Goal: Find specific page/section: Find specific page/section

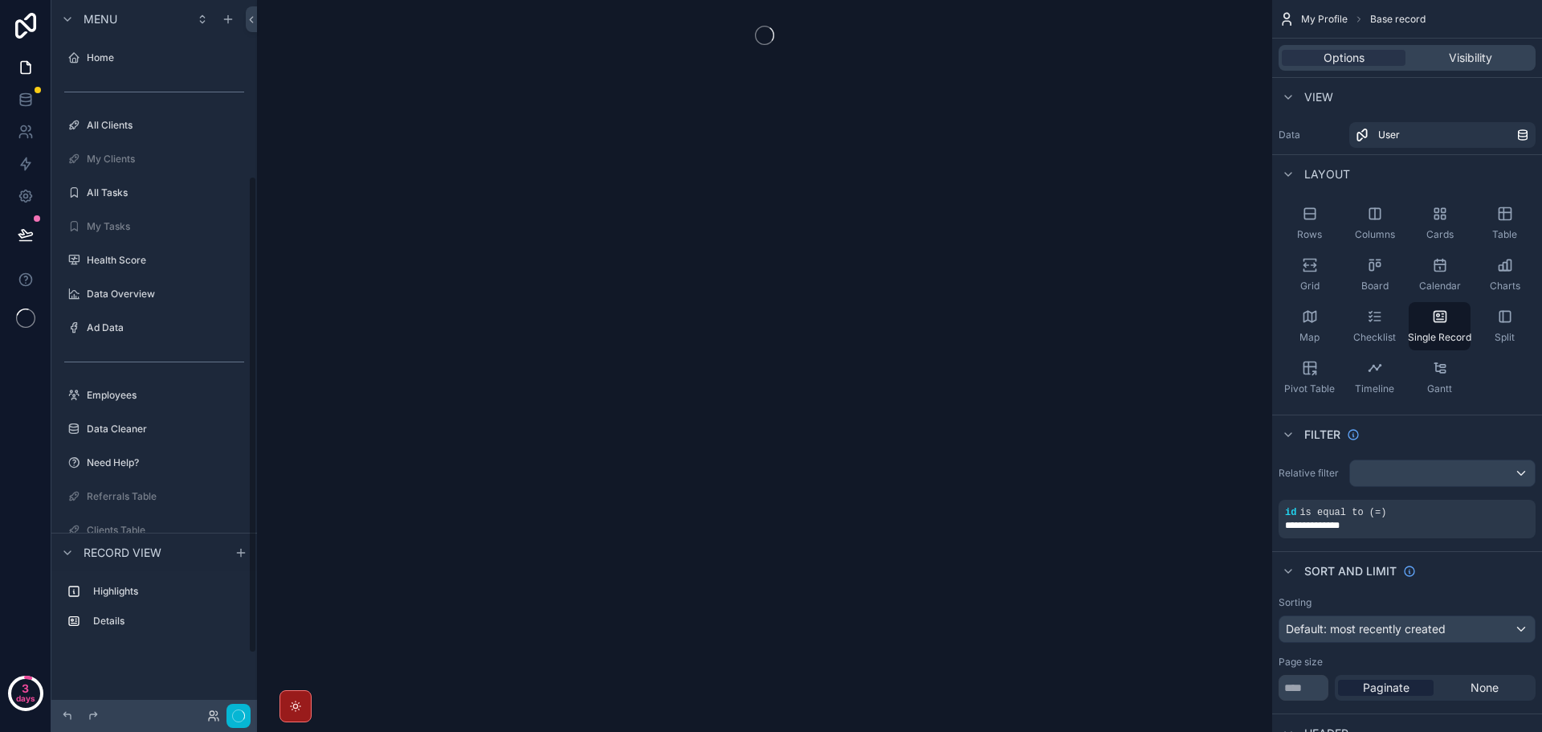
scroll to position [263, 0]
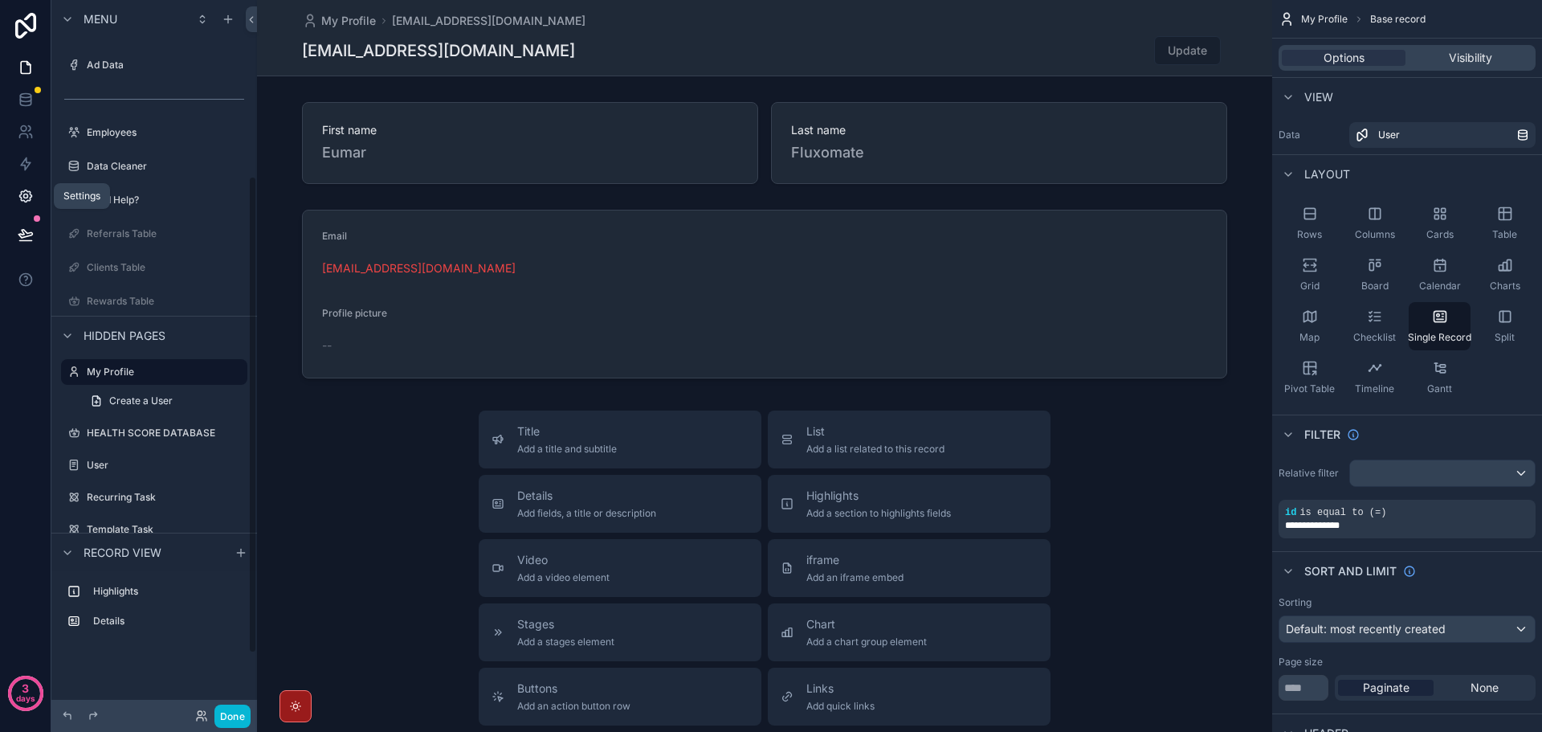
click at [14, 196] on link at bounding box center [25, 196] width 51 height 32
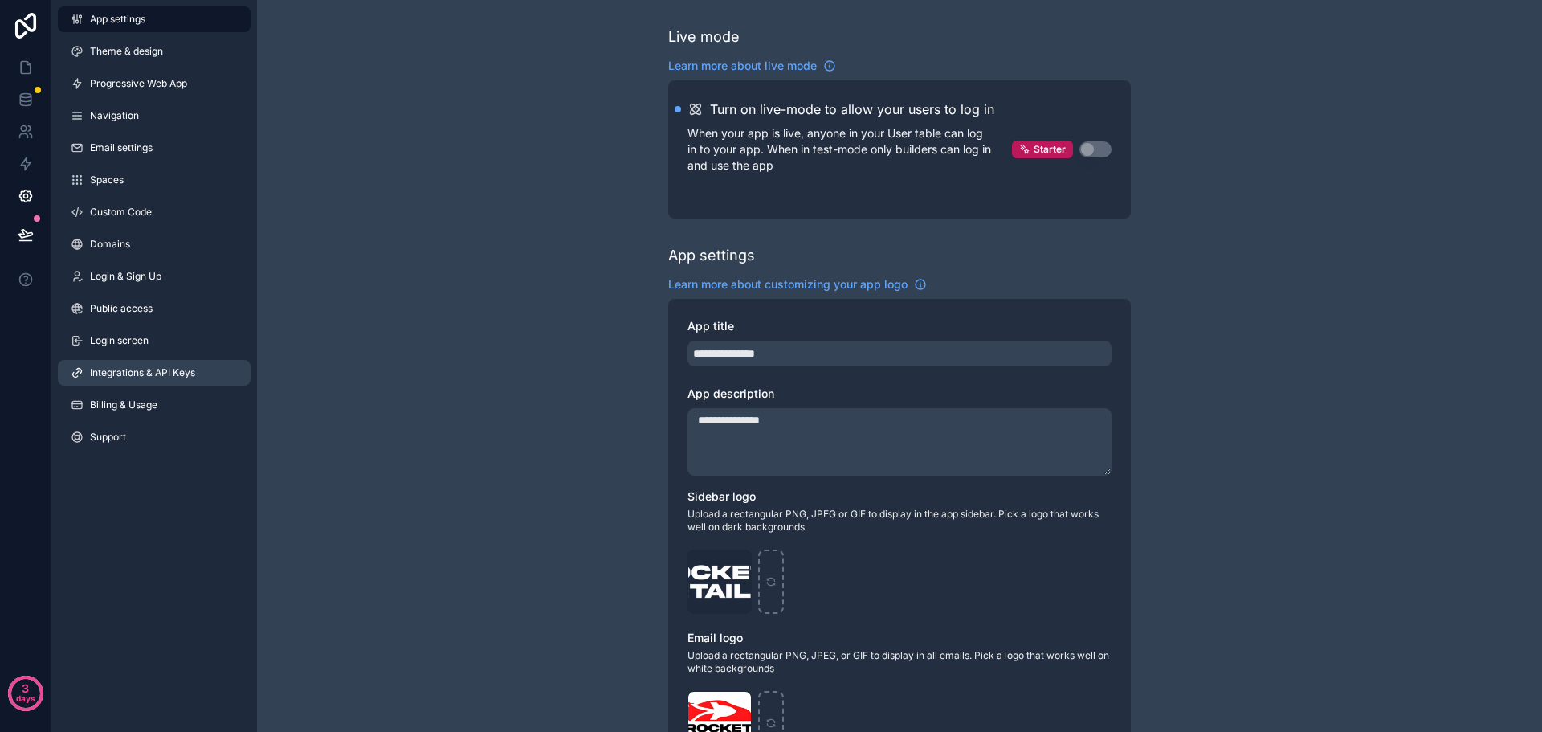
click at [123, 369] on span "Integrations & API Keys" at bounding box center [142, 372] width 105 height 13
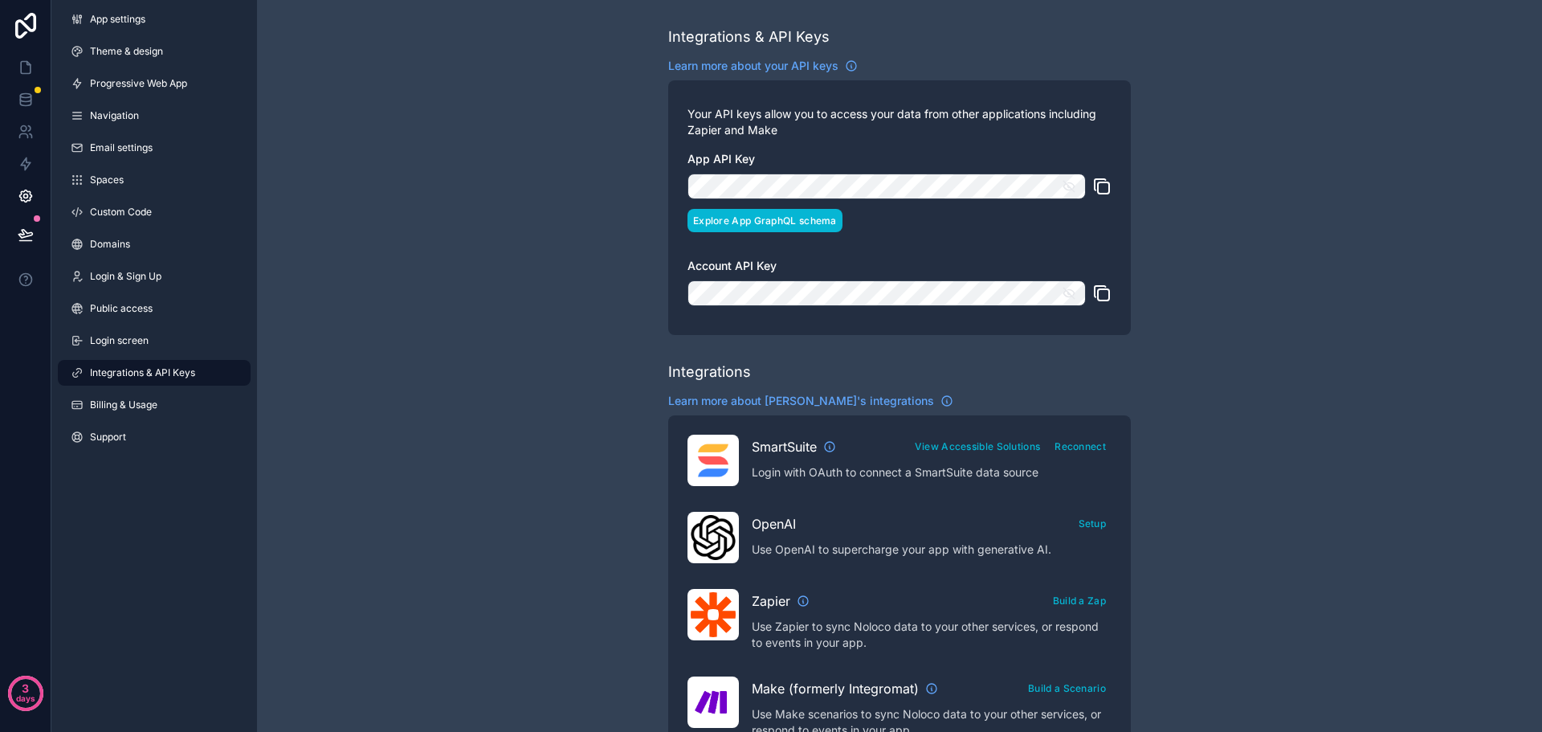
click at [797, 218] on button "Explore App GraphQL schema" at bounding box center [764, 220] width 155 height 23
click at [29, 97] on icon at bounding box center [25, 96] width 10 height 4
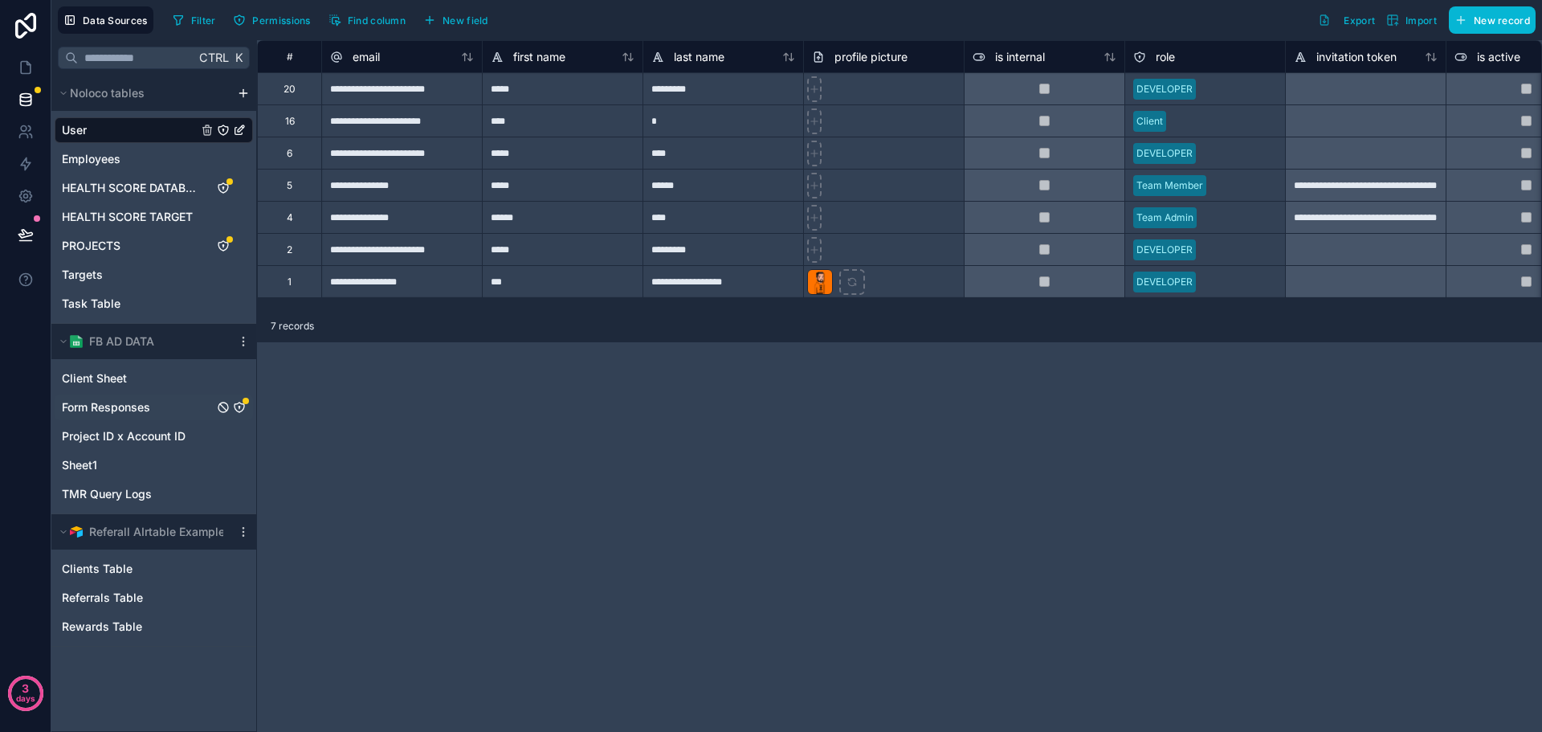
click at [143, 404] on span "Form Responses" at bounding box center [106, 407] width 88 height 16
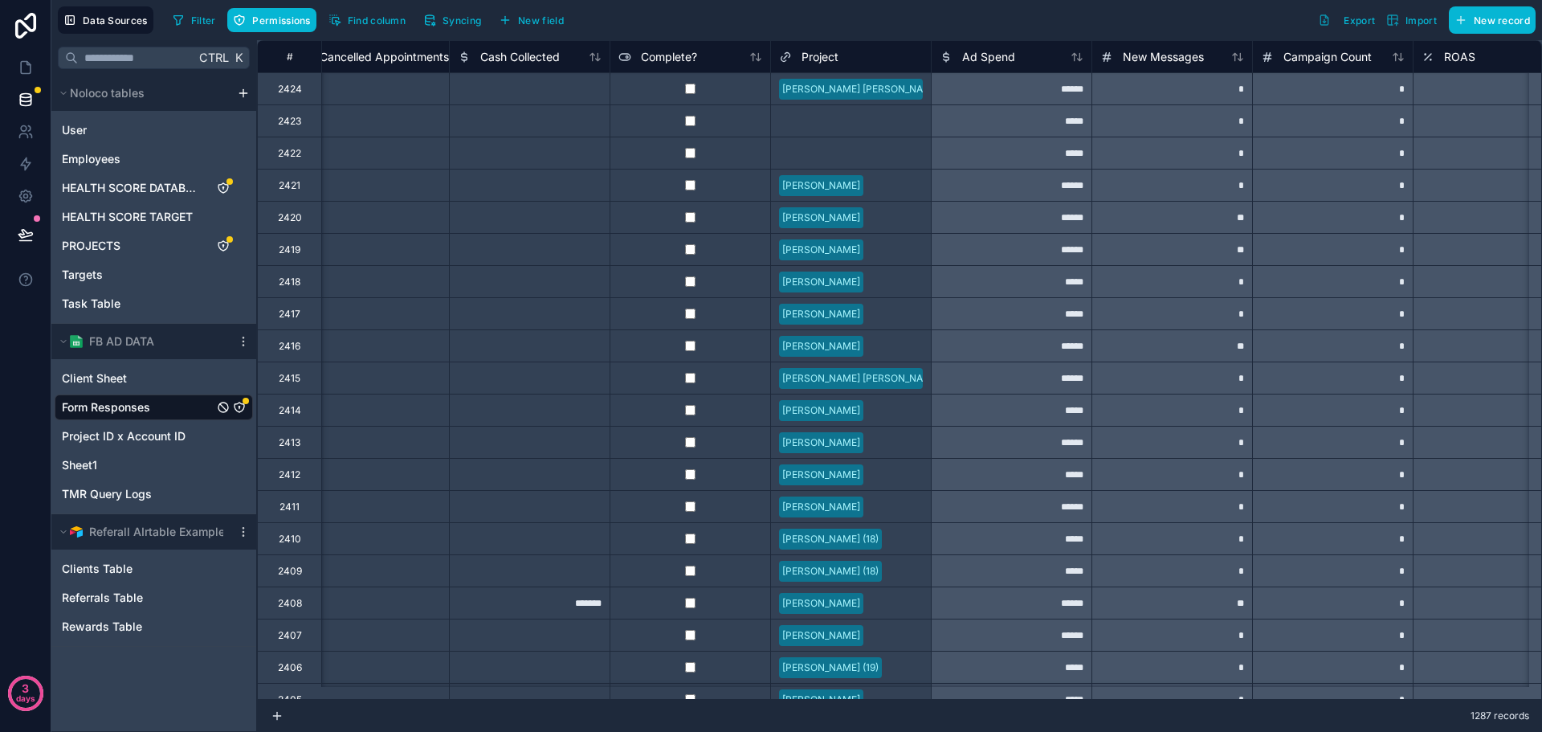
scroll to position [0, 980]
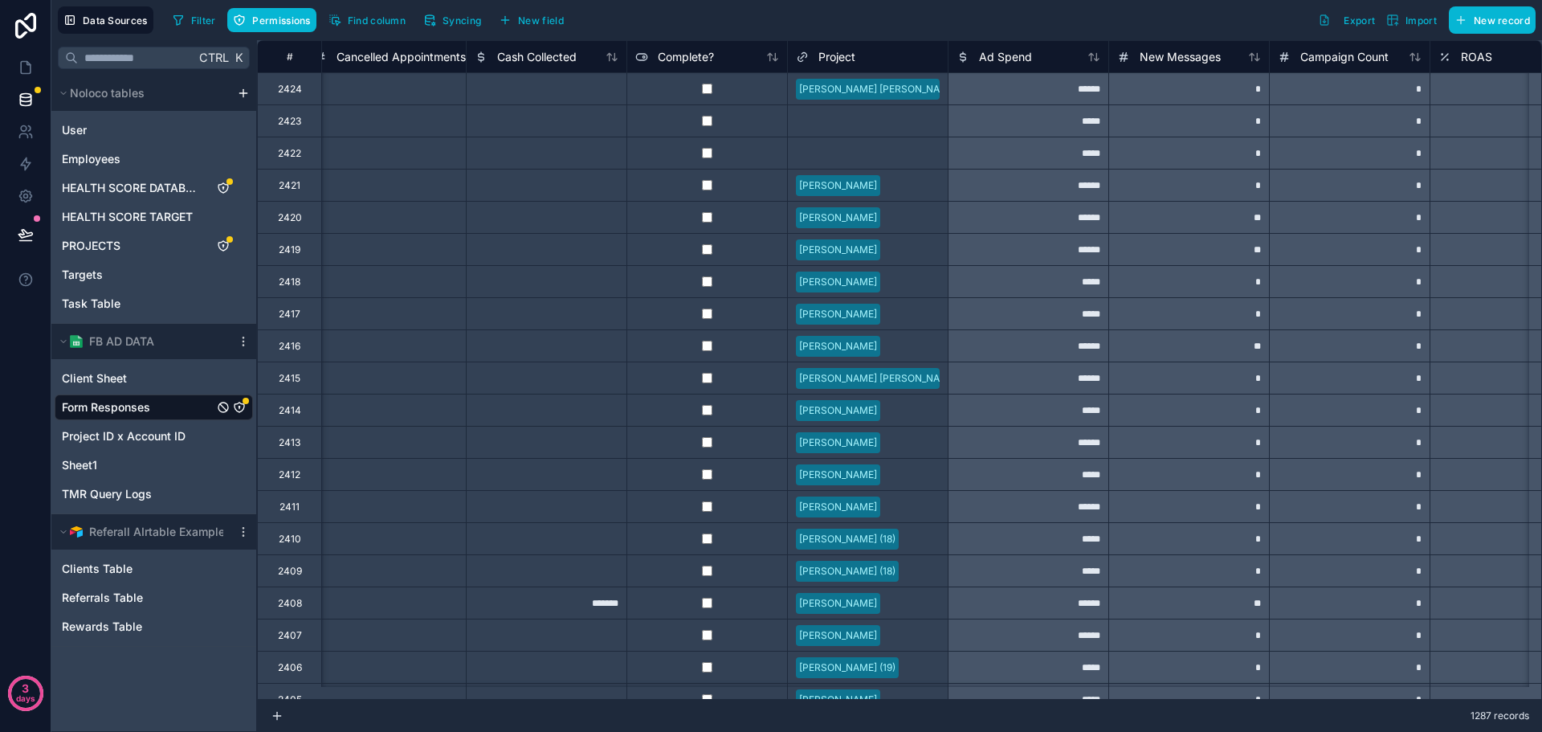
click at [844, 57] on span "Project" at bounding box center [836, 57] width 37 height 16
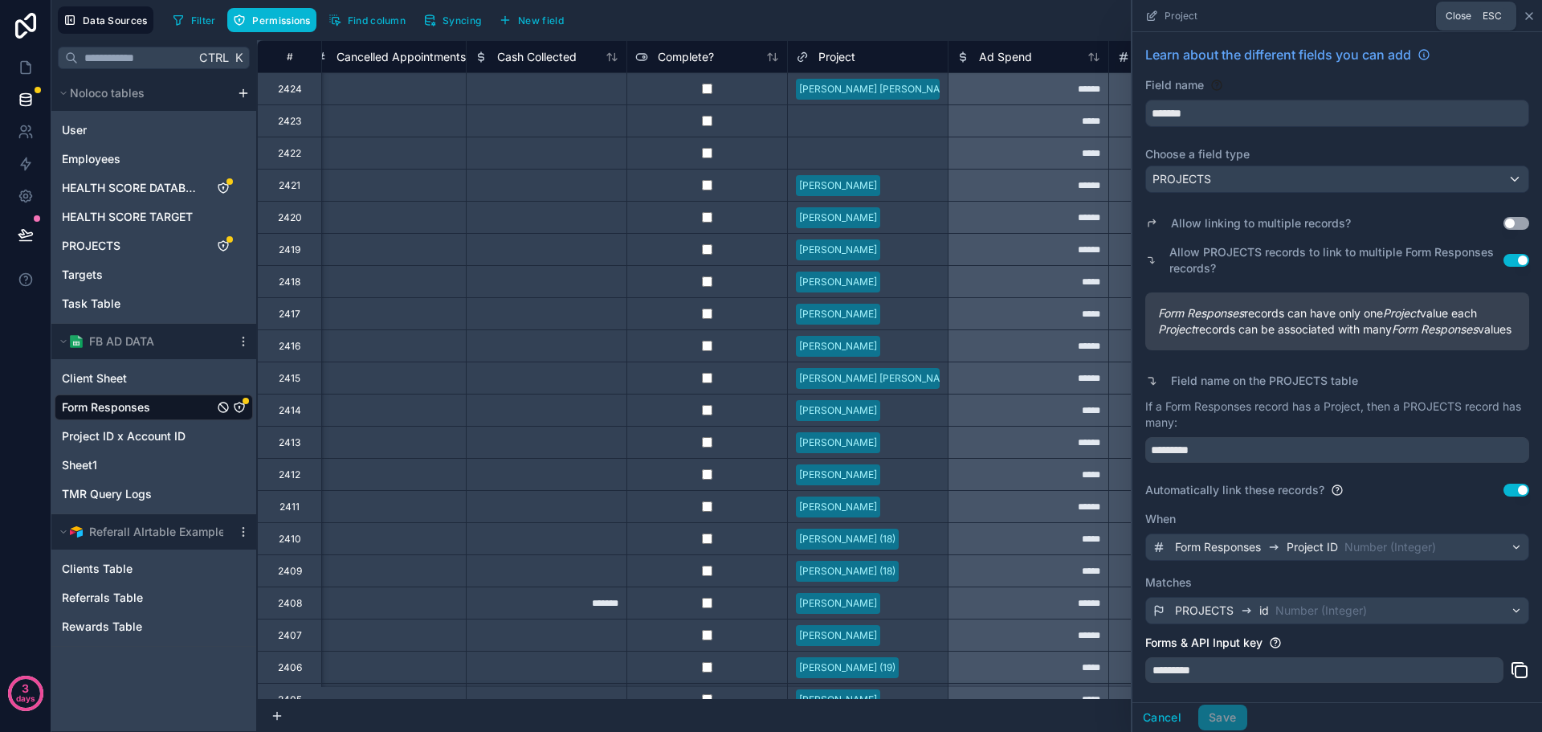
click at [1528, 20] on icon at bounding box center [1529, 16] width 13 height 13
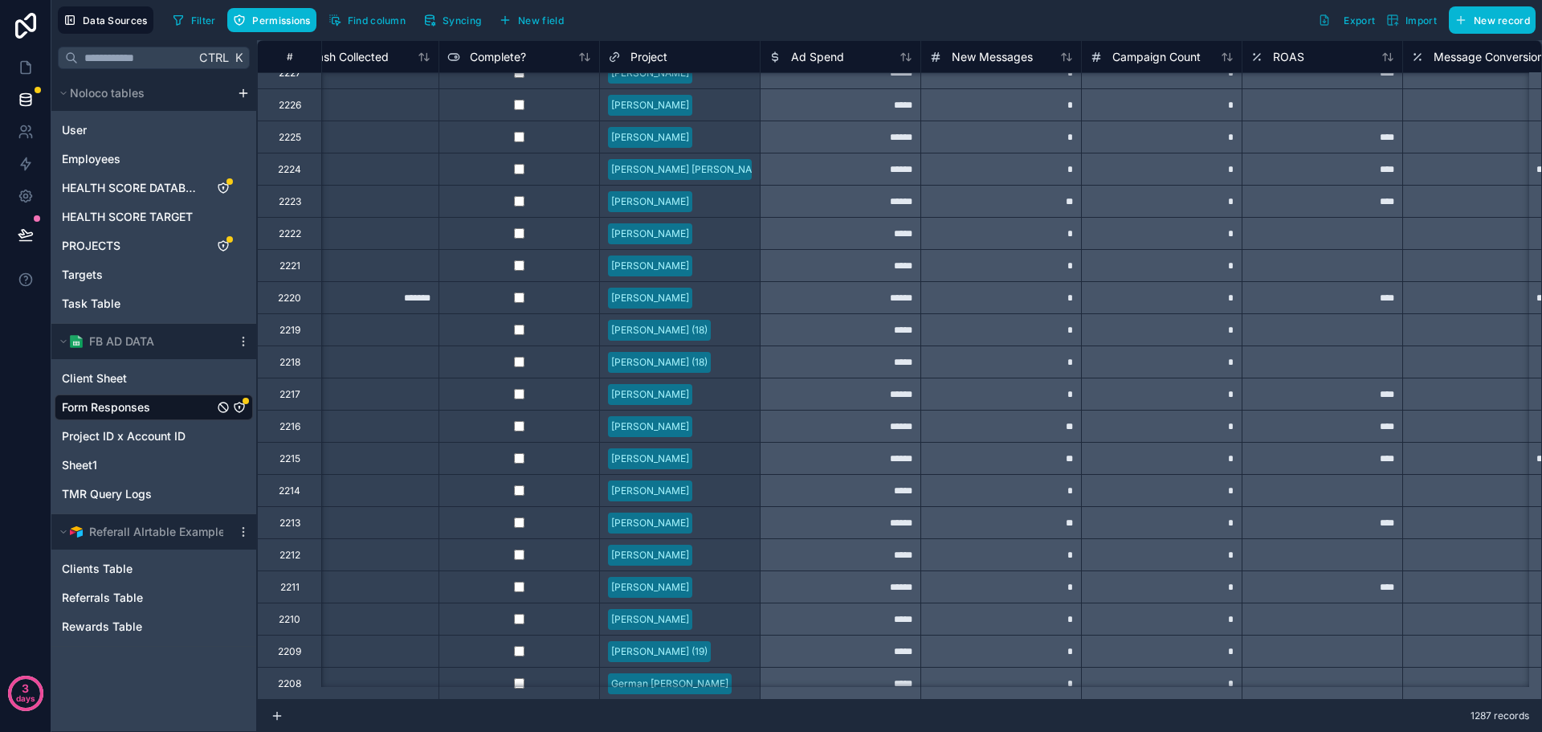
scroll to position [7950, 1192]
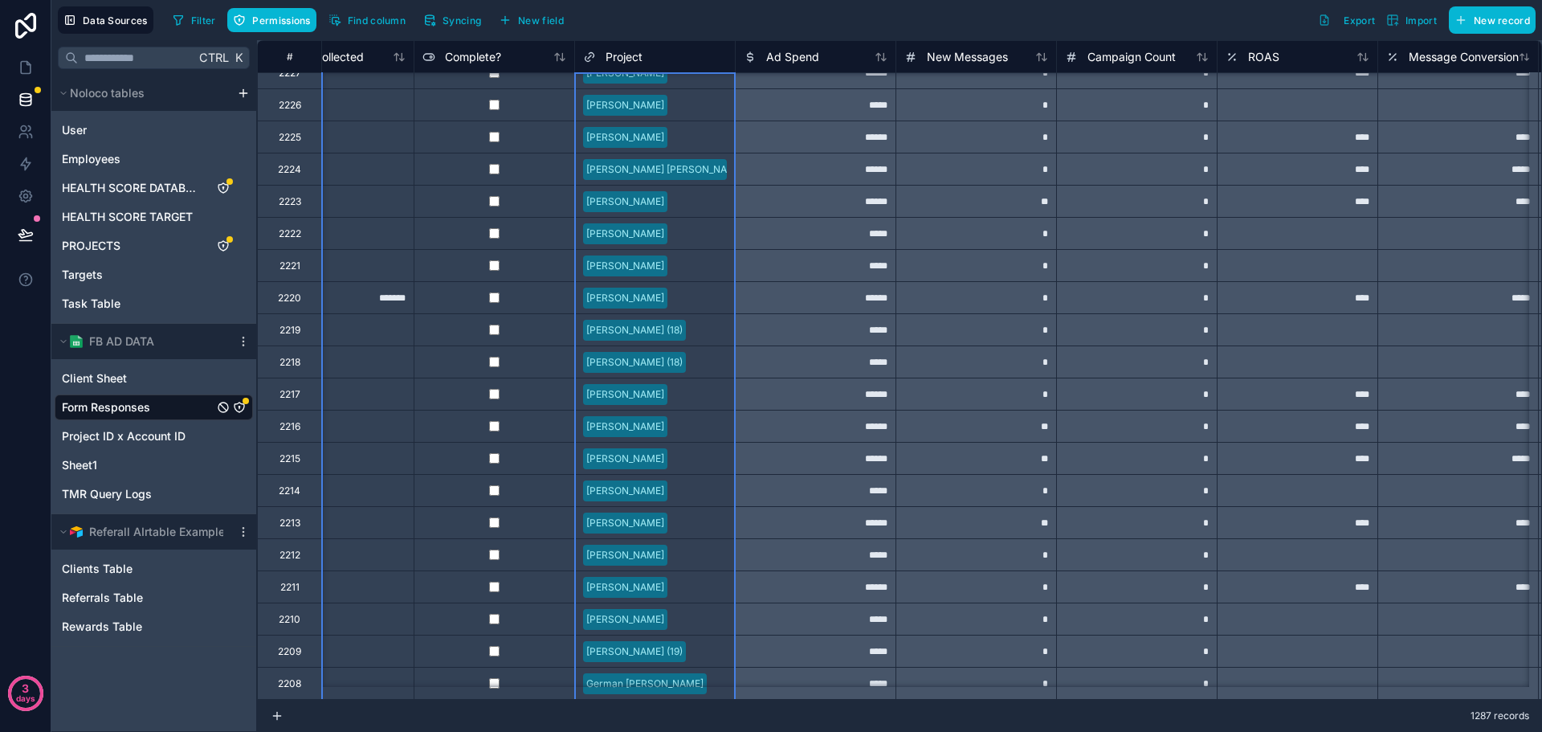
click at [610, 51] on span "Project" at bounding box center [623, 57] width 37 height 16
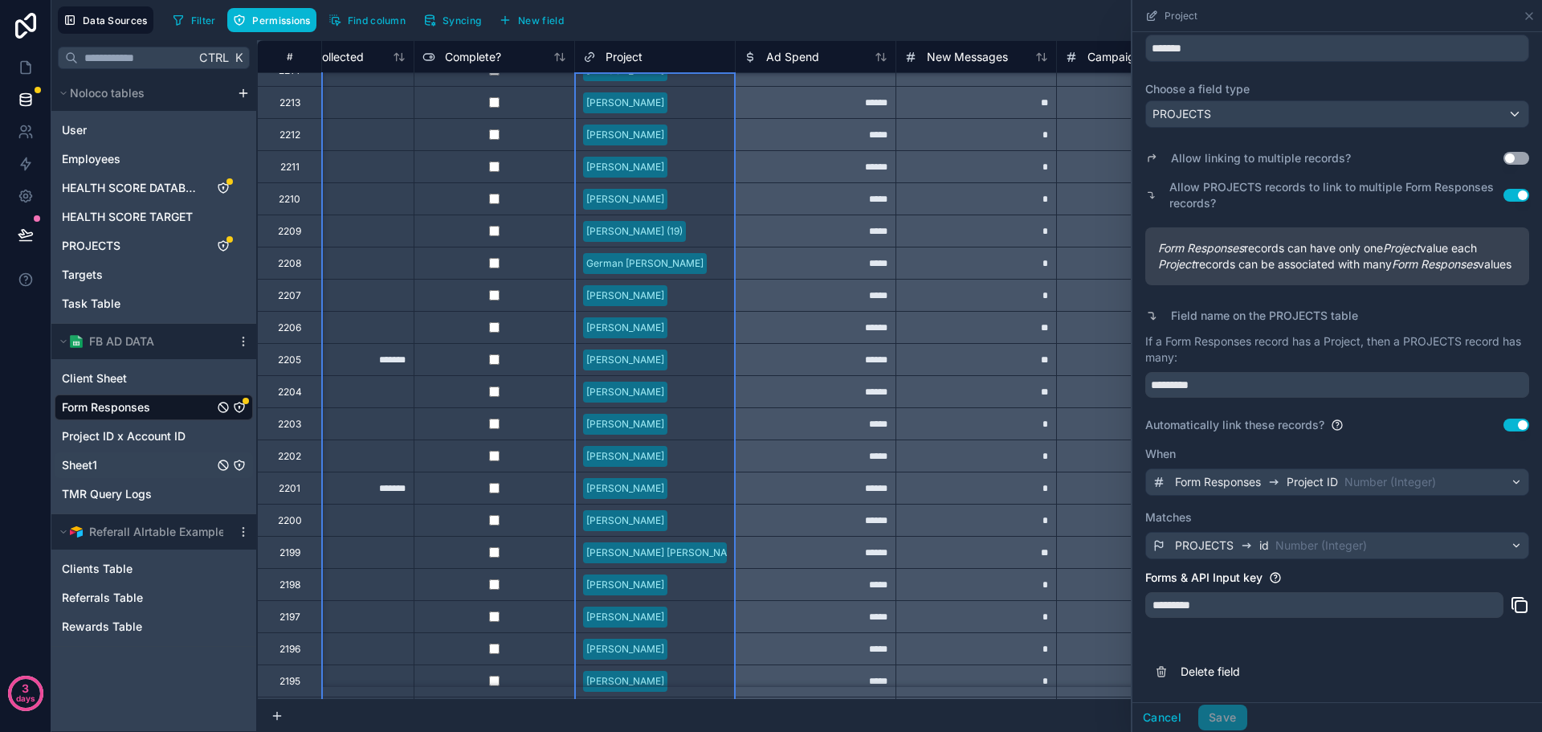
scroll to position [8351, 1192]
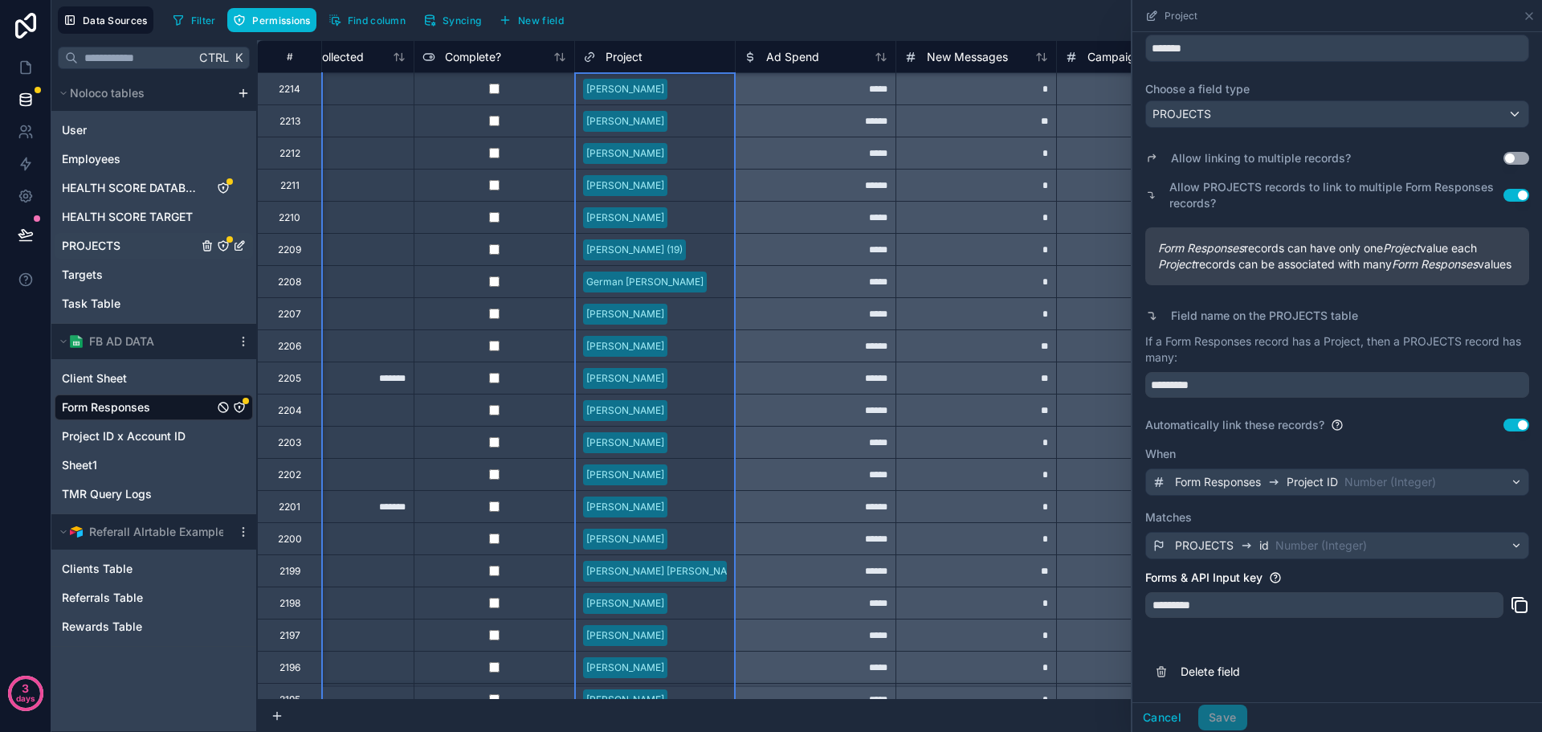
click at [153, 253] on div "PROJECTS" at bounding box center [154, 246] width 198 height 26
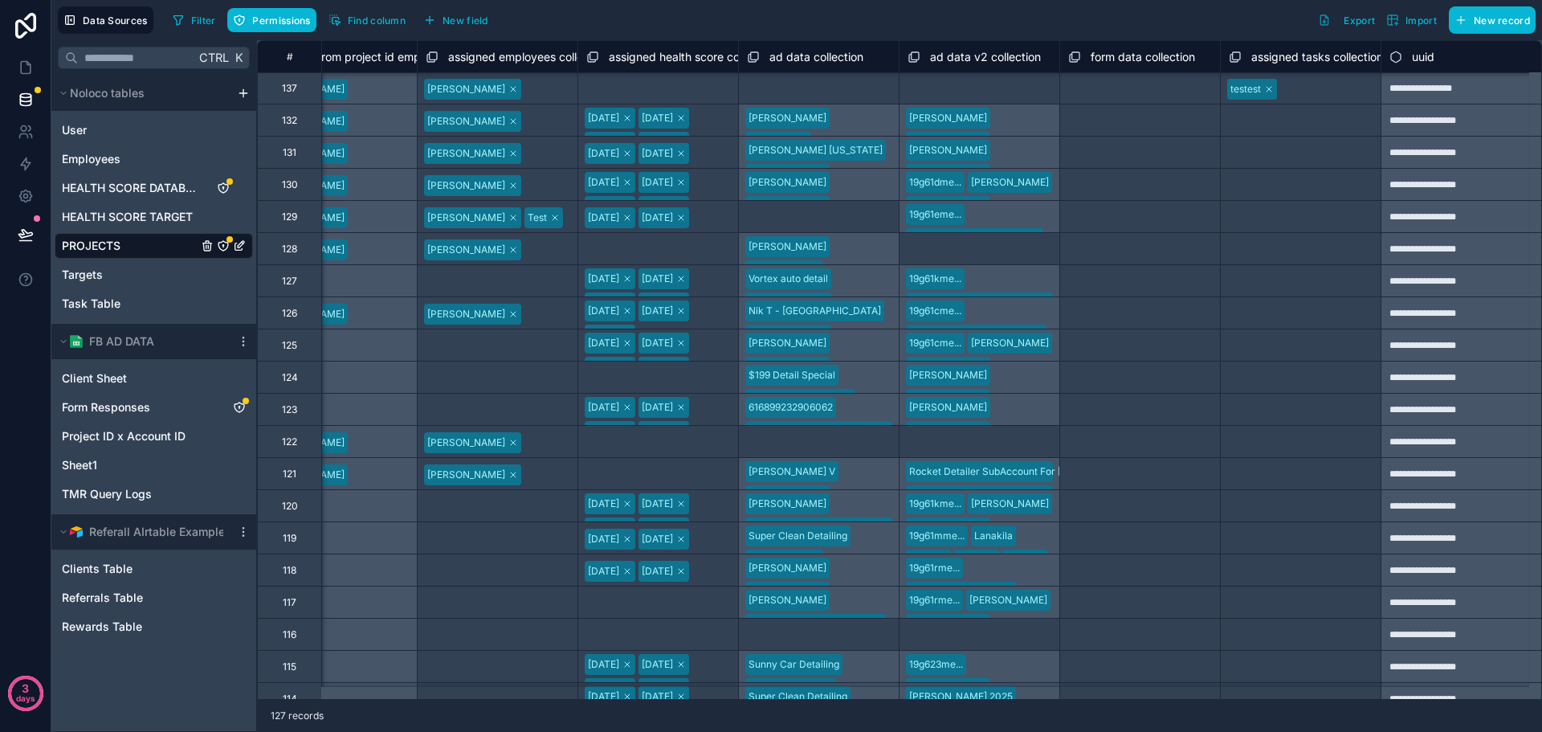
scroll to position [0, 6341]
